Goal: Task Accomplishment & Management: Use online tool/utility

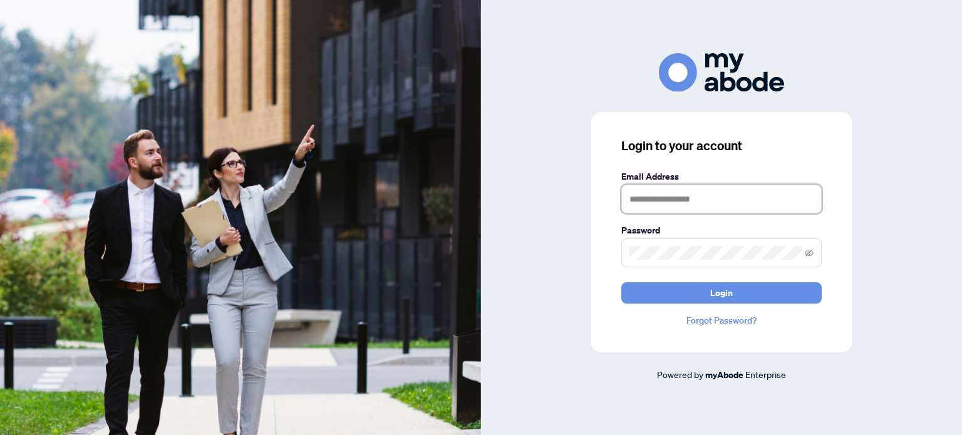
click at [695, 193] on input "text" at bounding box center [721, 199] width 200 height 29
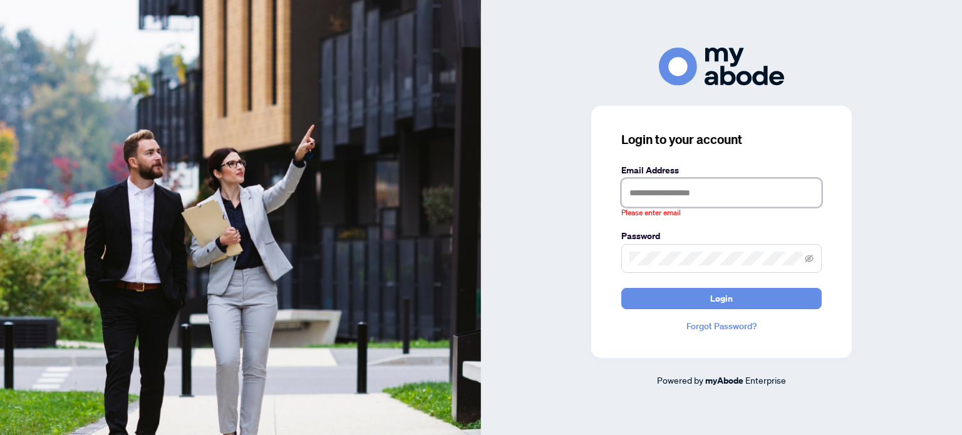
type input "**********"
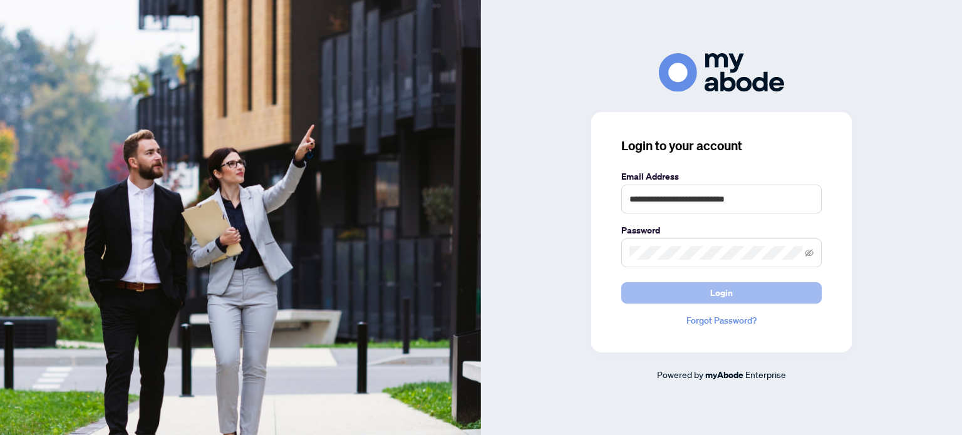
click at [734, 292] on button "Login" at bounding box center [721, 292] width 200 height 21
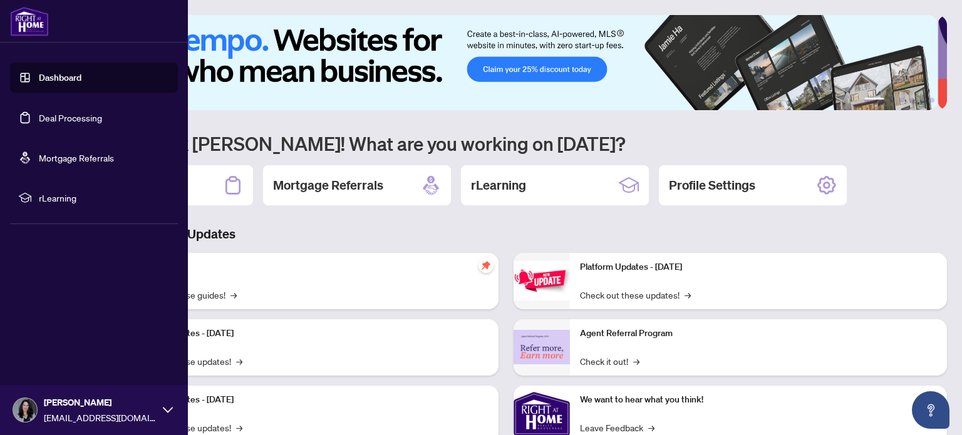
click at [63, 116] on link "Deal Processing" at bounding box center [70, 117] width 63 height 11
